Goal: Find specific page/section: Find specific page/section

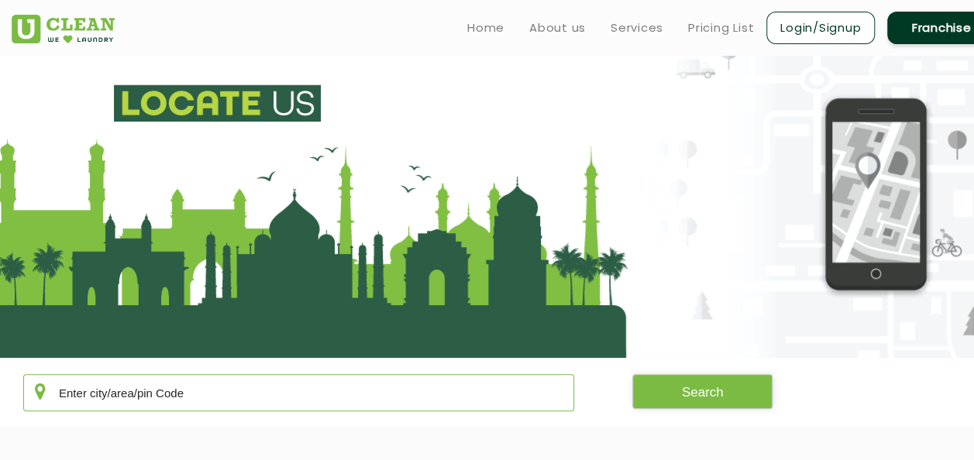
click at [326, 398] on input "text" at bounding box center [298, 392] width 551 height 37
click at [745, 393] on button "Search" at bounding box center [702, 391] width 141 height 35
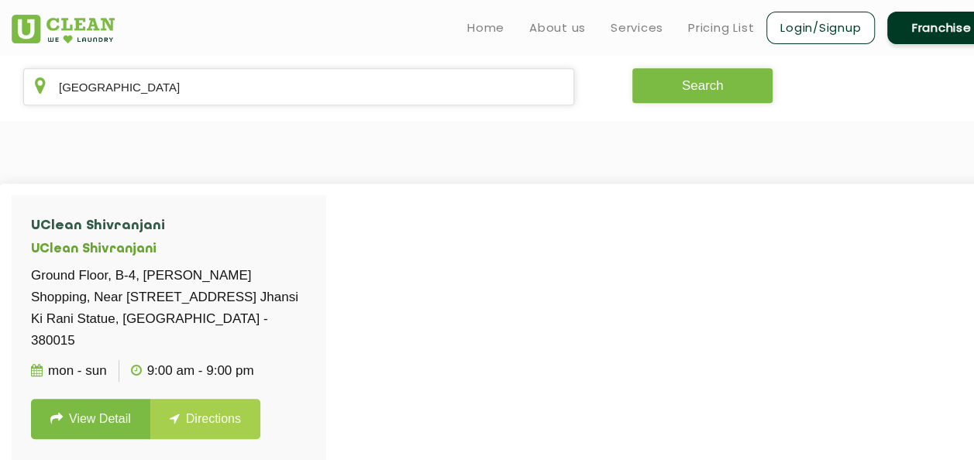
scroll to position [310, 0]
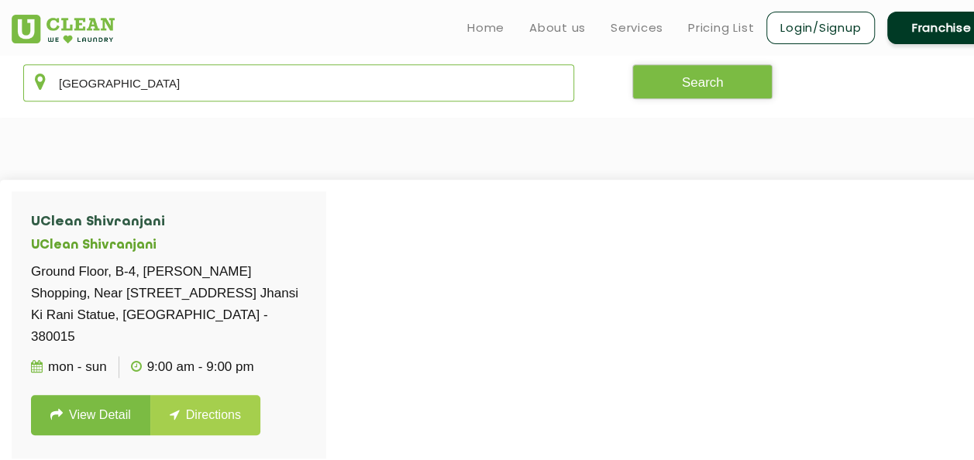
drag, startPoint x: 218, startPoint y: 81, endPoint x: 1, endPoint y: 63, distance: 217.8
click at [1, 63] on section "[GEOGRAPHIC_DATA] Search" at bounding box center [487, 83] width 974 height 70
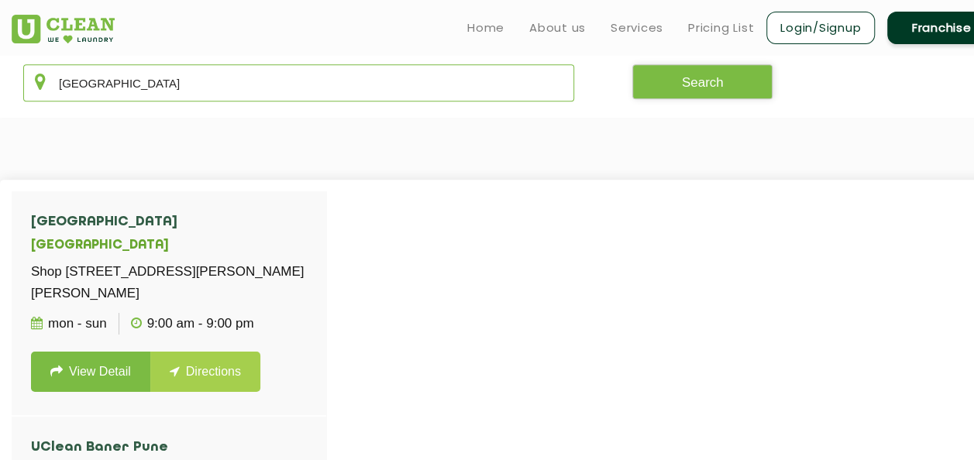
drag, startPoint x: 112, startPoint y: 85, endPoint x: 41, endPoint y: 85, distance: 70.5
click at [41, 85] on div "[GEOGRAPHIC_DATA]" at bounding box center [298, 82] width 551 height 37
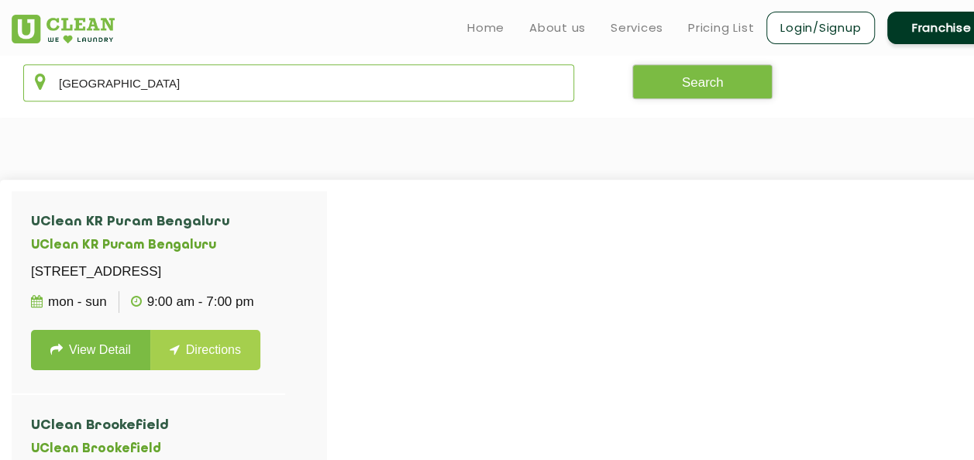
type input "[GEOGRAPHIC_DATA]"
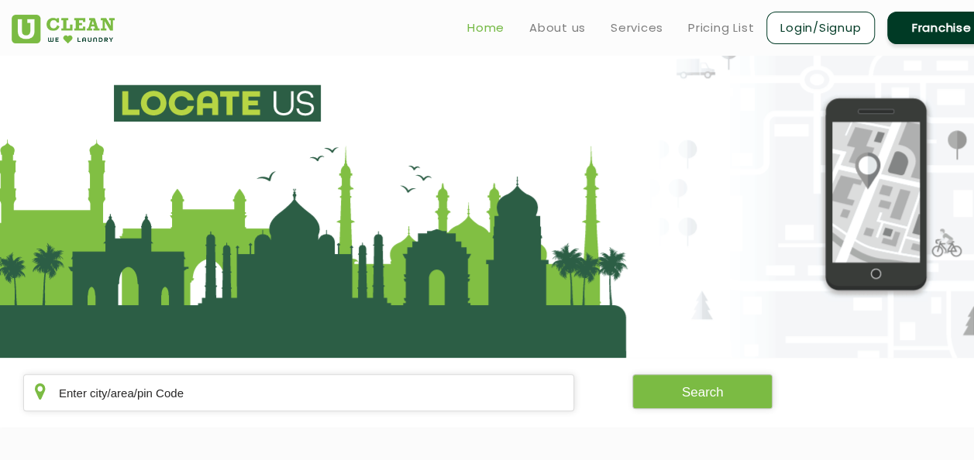
click at [475, 28] on link "Home" at bounding box center [485, 28] width 37 height 19
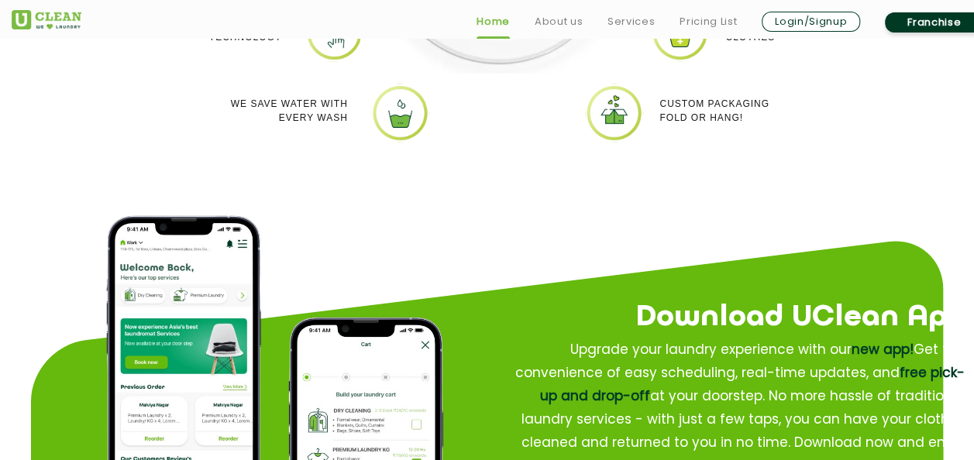
scroll to position [1705, 0]
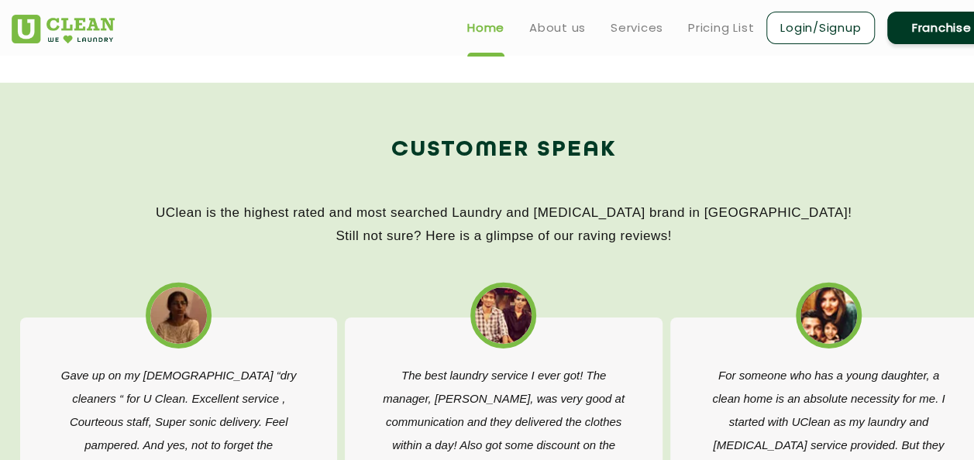
scroll to position [925, 0]
